Goal: Transaction & Acquisition: Purchase product/service

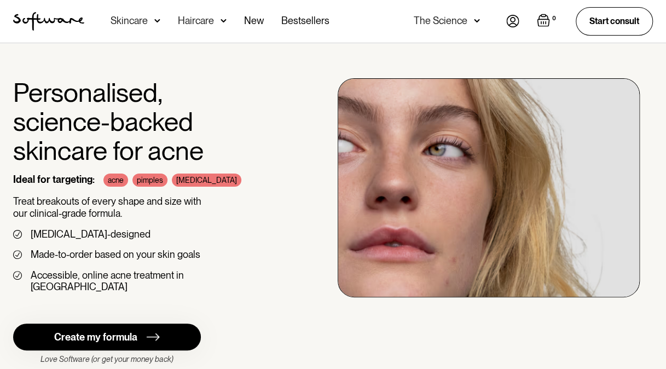
click at [144, 21] on div "Skincare" at bounding box center [129, 20] width 37 height 11
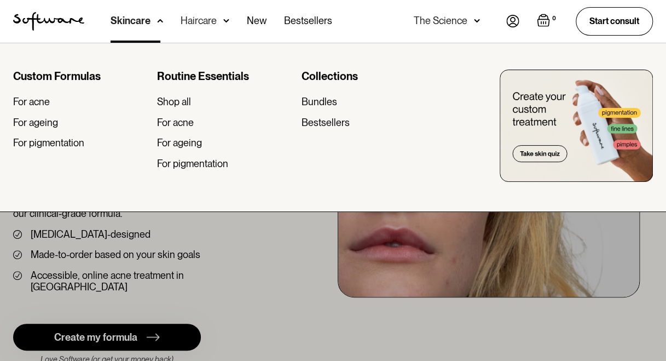
click at [171, 128] on div "Routine Essentials Shop all For acne For ageing For pigmentation" at bounding box center [224, 124] width 135 height 108
click at [174, 120] on div "For acne" at bounding box center [175, 123] width 37 height 12
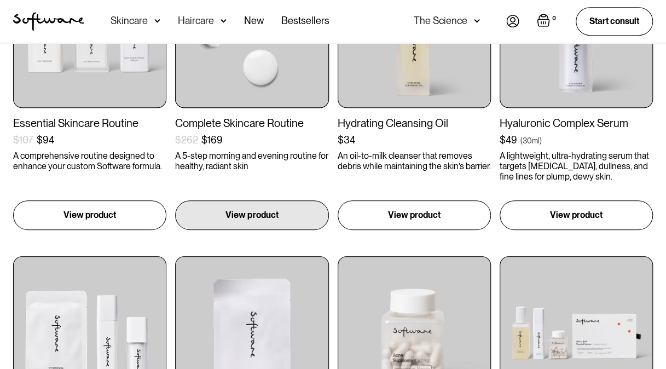
scroll to position [438, 0]
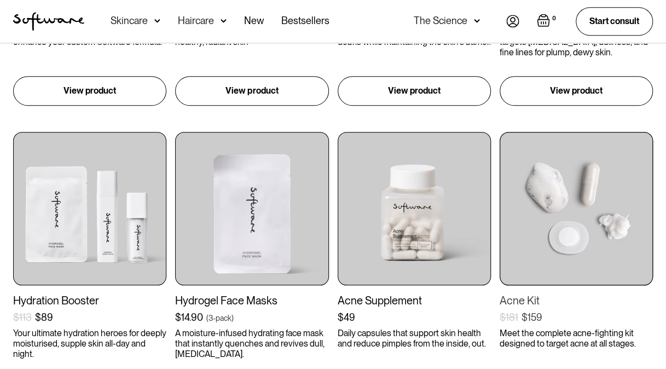
click at [553, 231] on img at bounding box center [576, 208] width 153 height 153
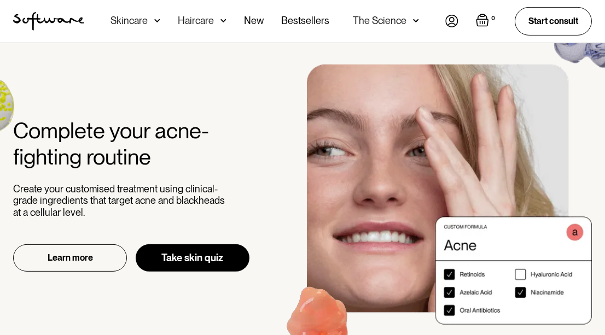
scroll to position [1283, 0]
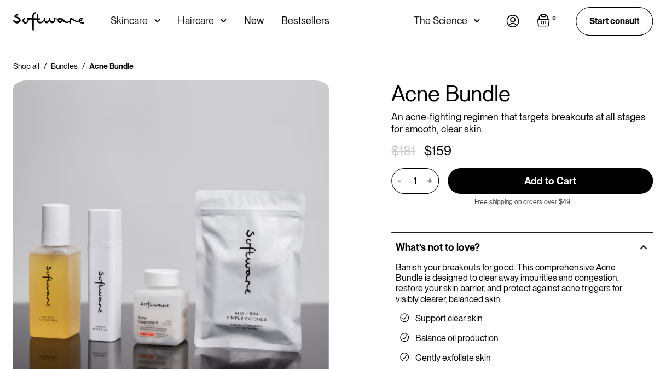
scroll to position [164, 0]
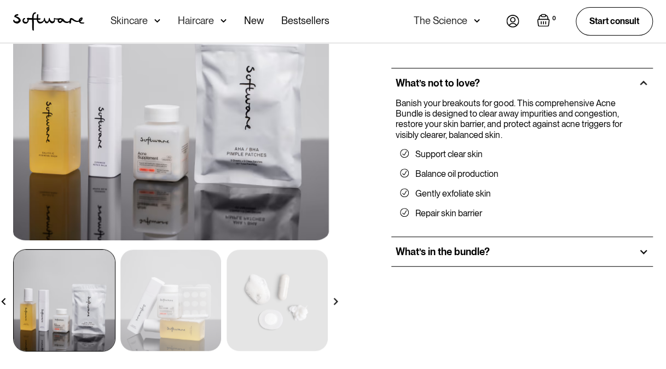
click at [446, 259] on div "What’s in the bundle?" at bounding box center [522, 252] width 262 height 30
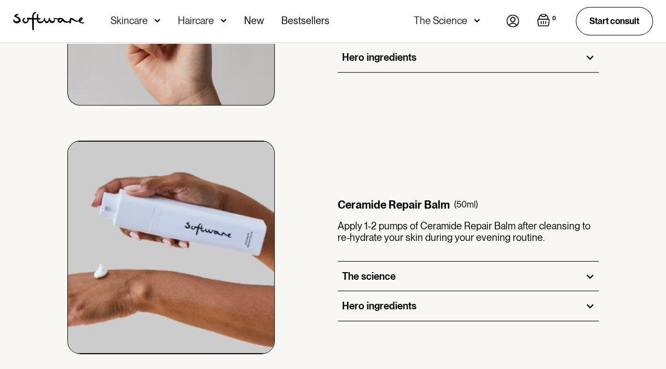
scroll to position [1696, 0]
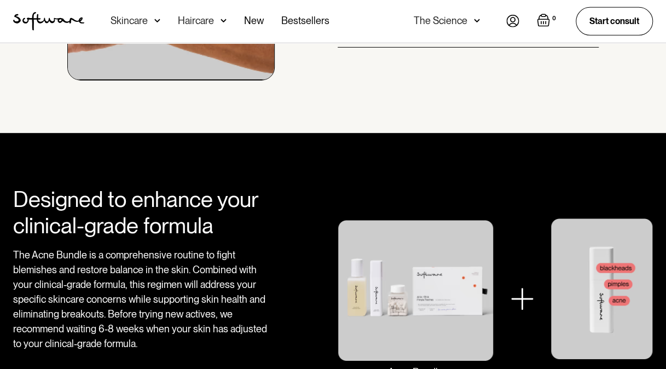
click at [440, 293] on img at bounding box center [416, 290] width 156 height 142
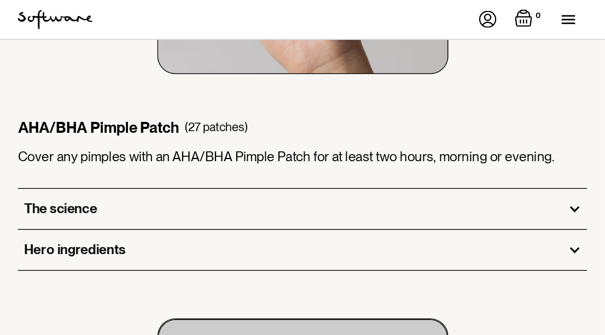
scroll to position [1637, 0]
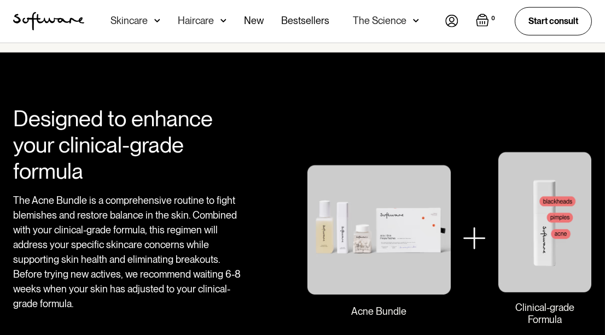
click at [385, 234] on img at bounding box center [379, 230] width 144 height 142
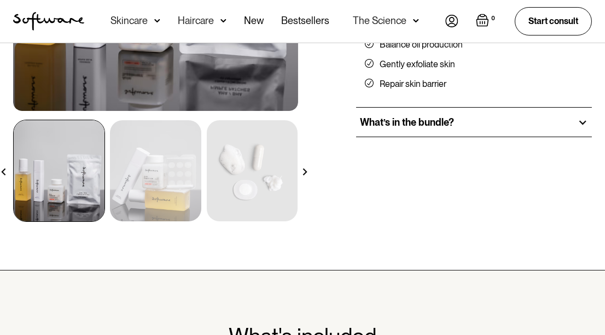
scroll to position [0, 0]
